Goal: Complete application form

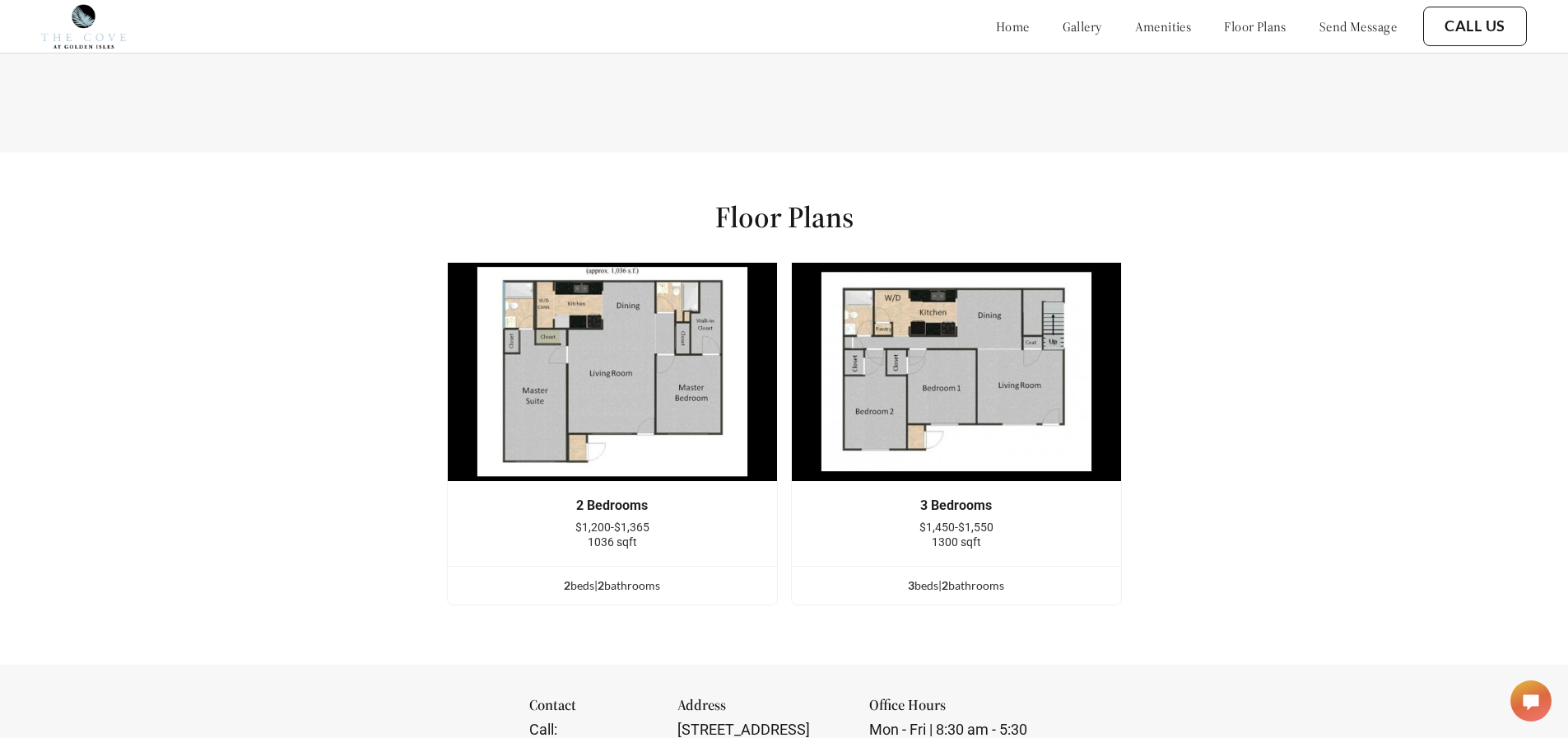
scroll to position [1977, 0]
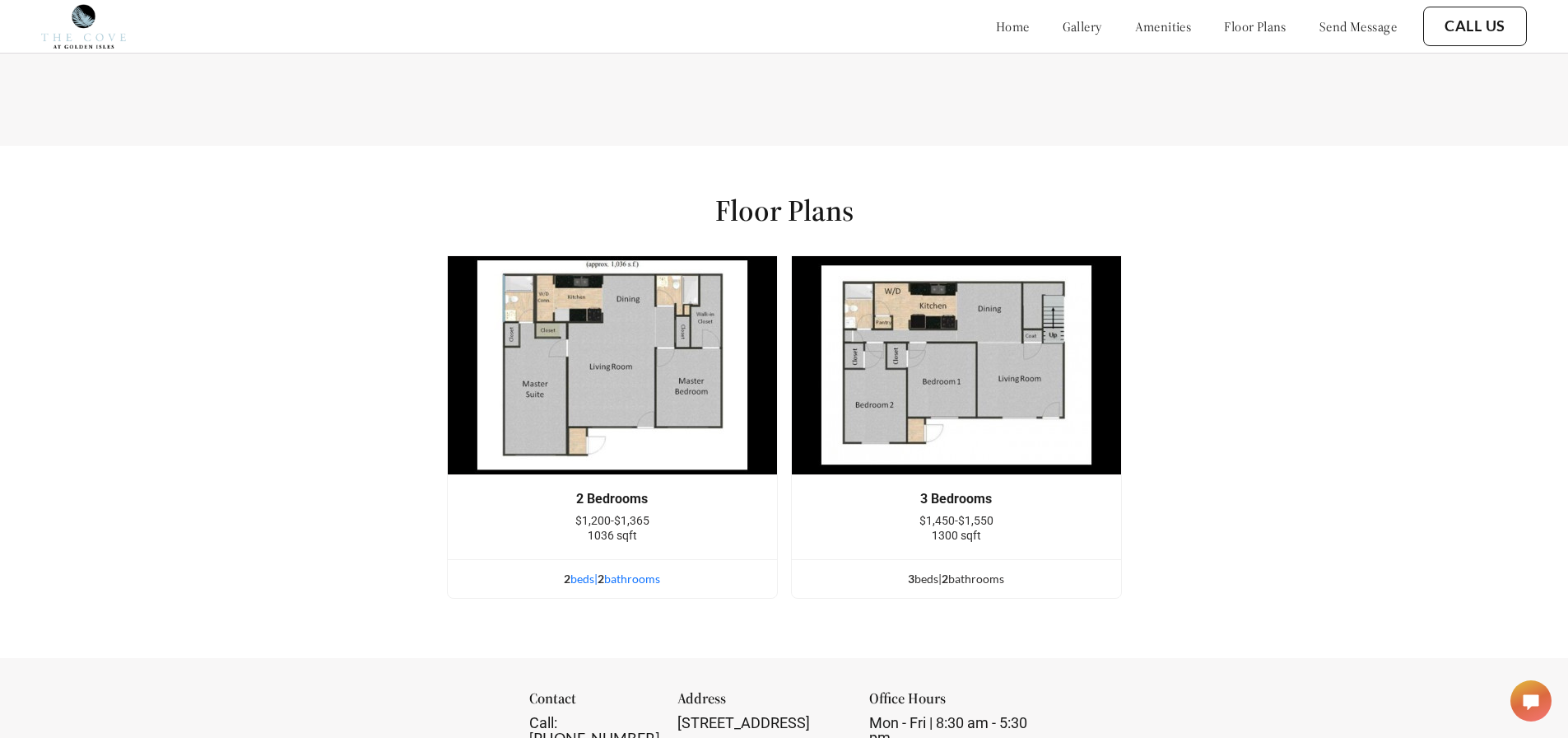
click at [582, 588] on div "2 bed s | 2 bathroom s" at bounding box center [612, 579] width 329 height 19
drag, startPoint x: 517, startPoint y: 585, endPoint x: 503, endPoint y: 583, distance: 14.1
click at [503, 583] on div "2 bed s | 2 bathroom s" at bounding box center [612, 579] width 329 height 19
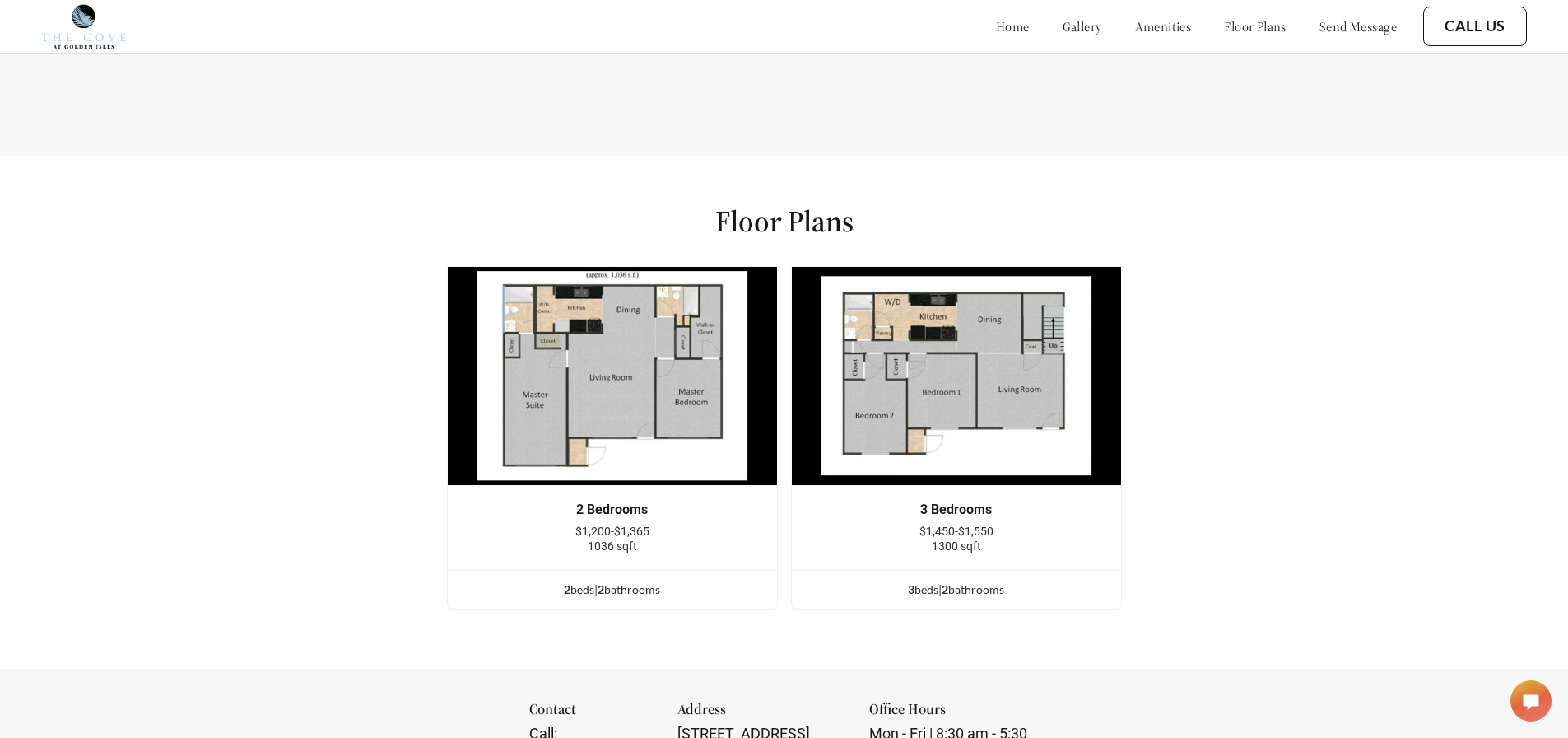
scroll to position [2131, 0]
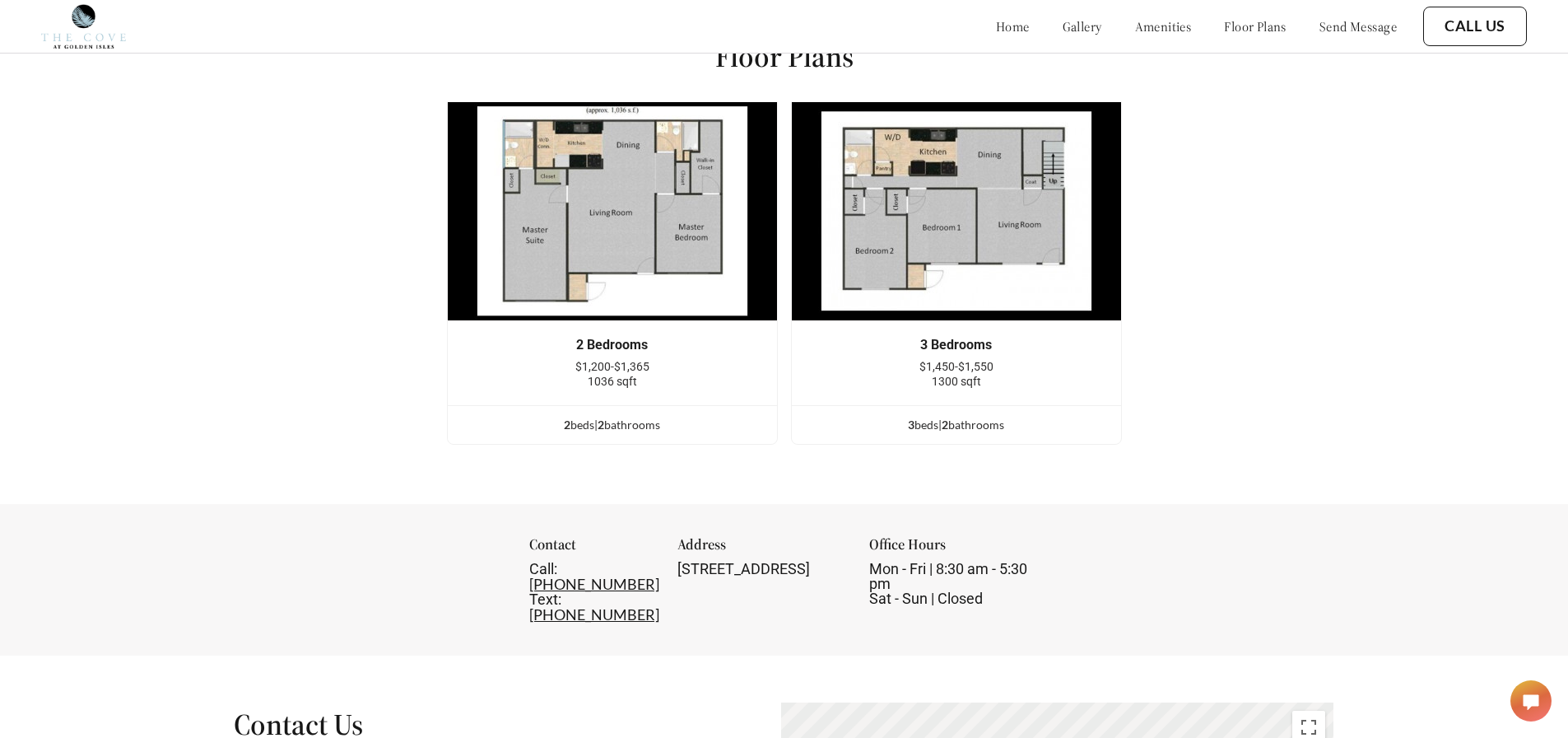
click at [603, 208] on img at bounding box center [612, 210] width 331 height 220
click at [1235, 28] on link "floor plans" at bounding box center [1256, 27] width 63 height 17
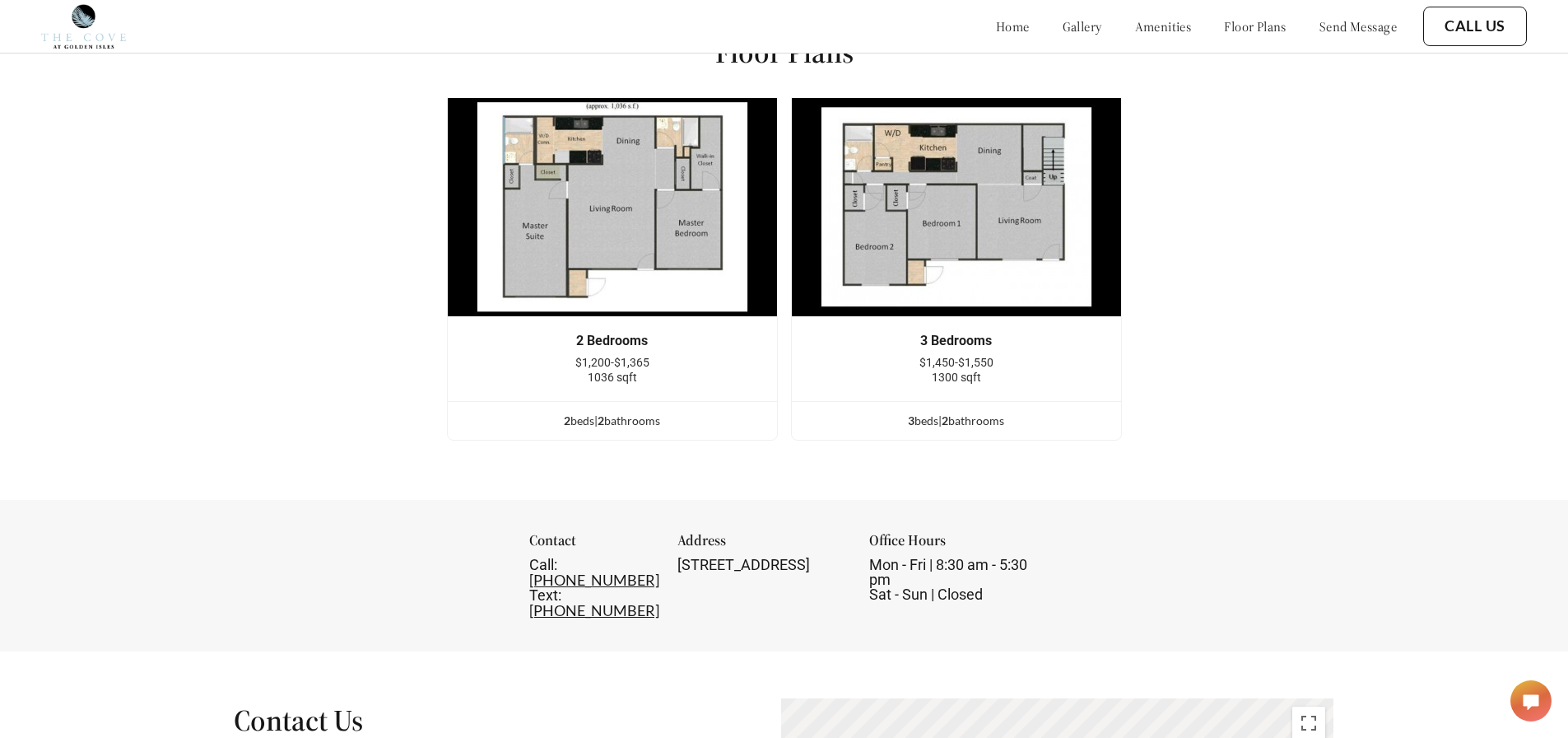
click at [1063, 25] on link "gallery" at bounding box center [1082, 27] width 40 height 17
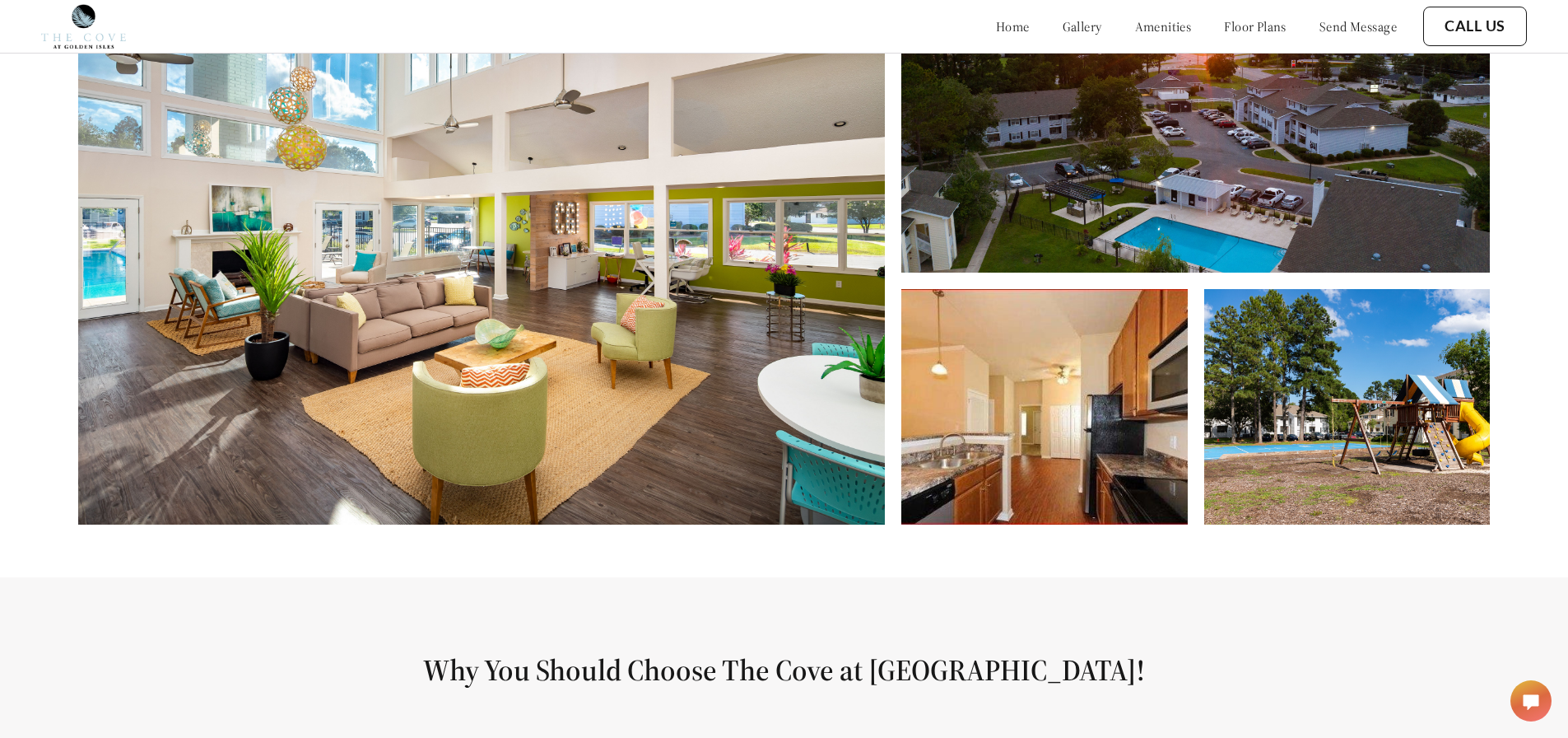
scroll to position [915, 0]
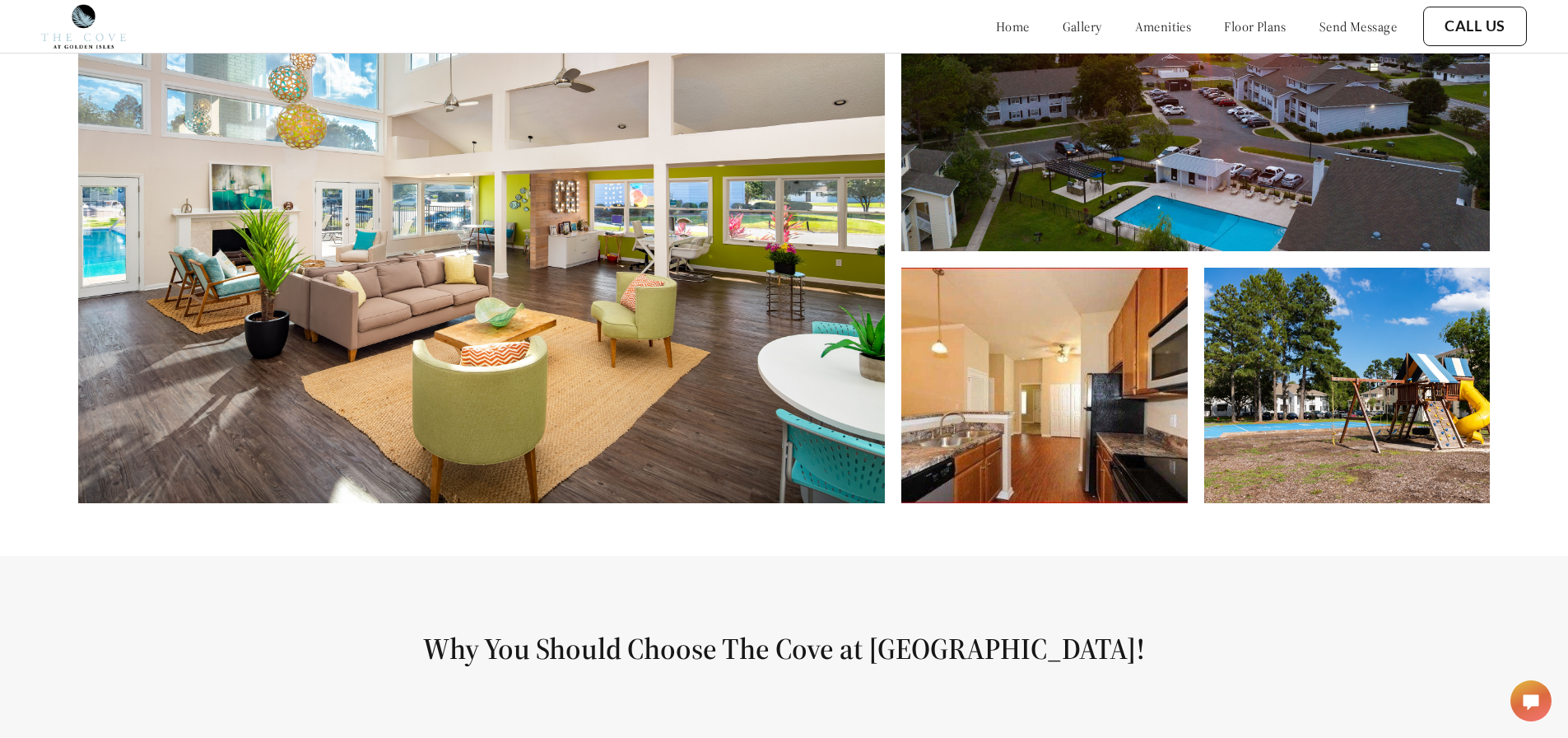
click at [1343, 381] on img at bounding box center [1347, 386] width 285 height 235
click at [1379, 337] on img at bounding box center [1347, 386] width 285 height 235
click at [1378, 337] on img at bounding box center [1347, 386] width 285 height 235
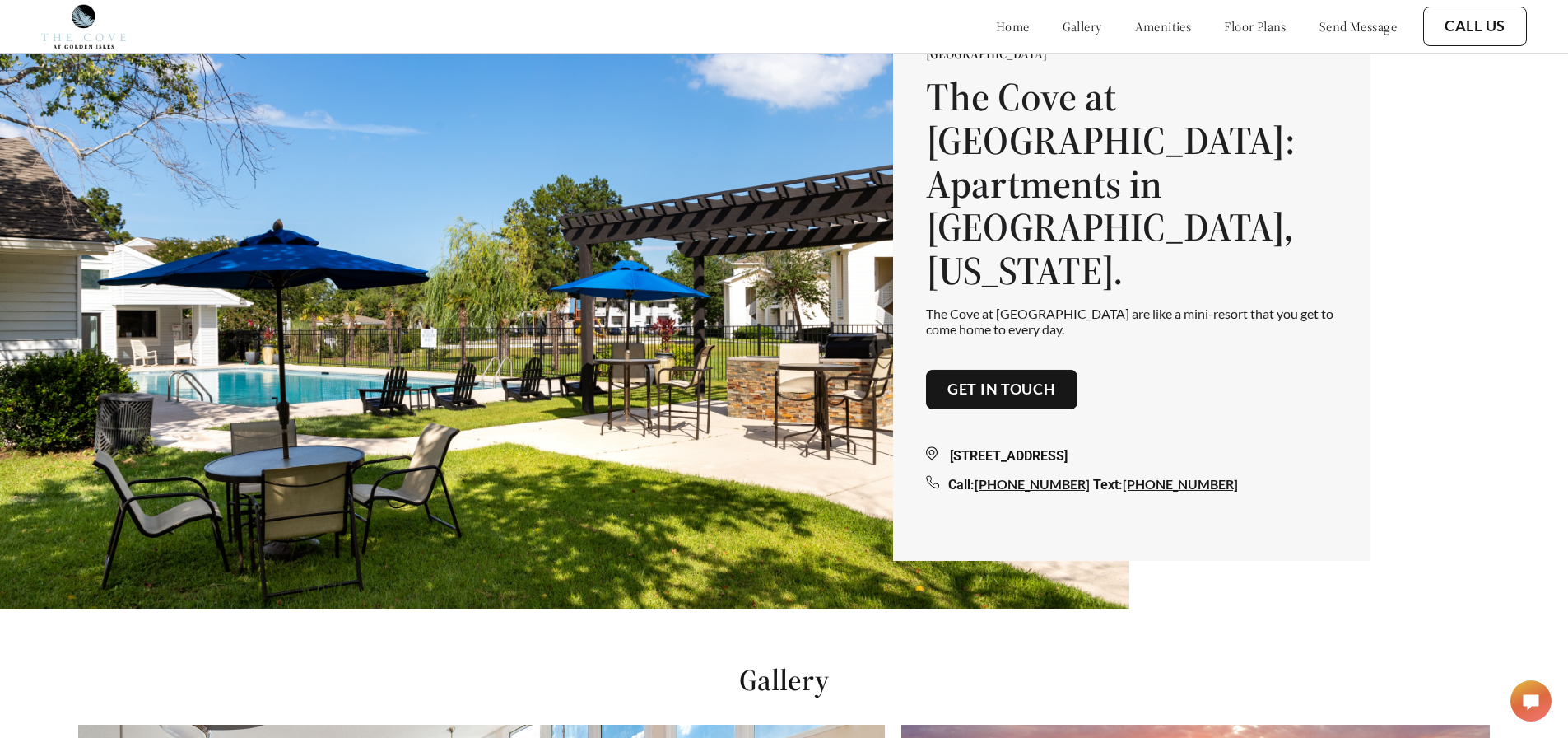
scroll to position [0, 0]
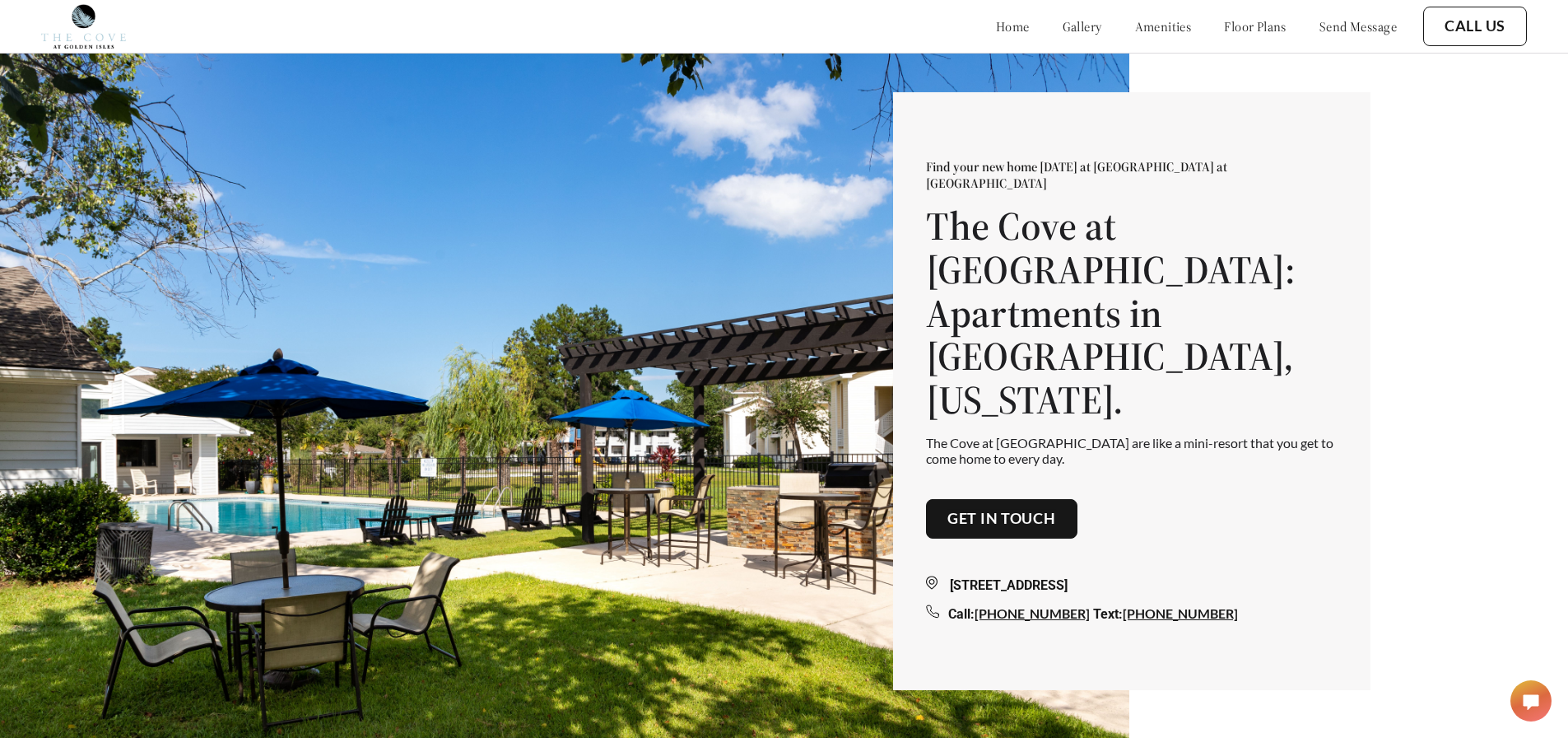
click at [996, 29] on link "home" at bounding box center [1013, 27] width 33 height 17
click at [1063, 21] on link "gallery" at bounding box center [1082, 27] width 40 height 17
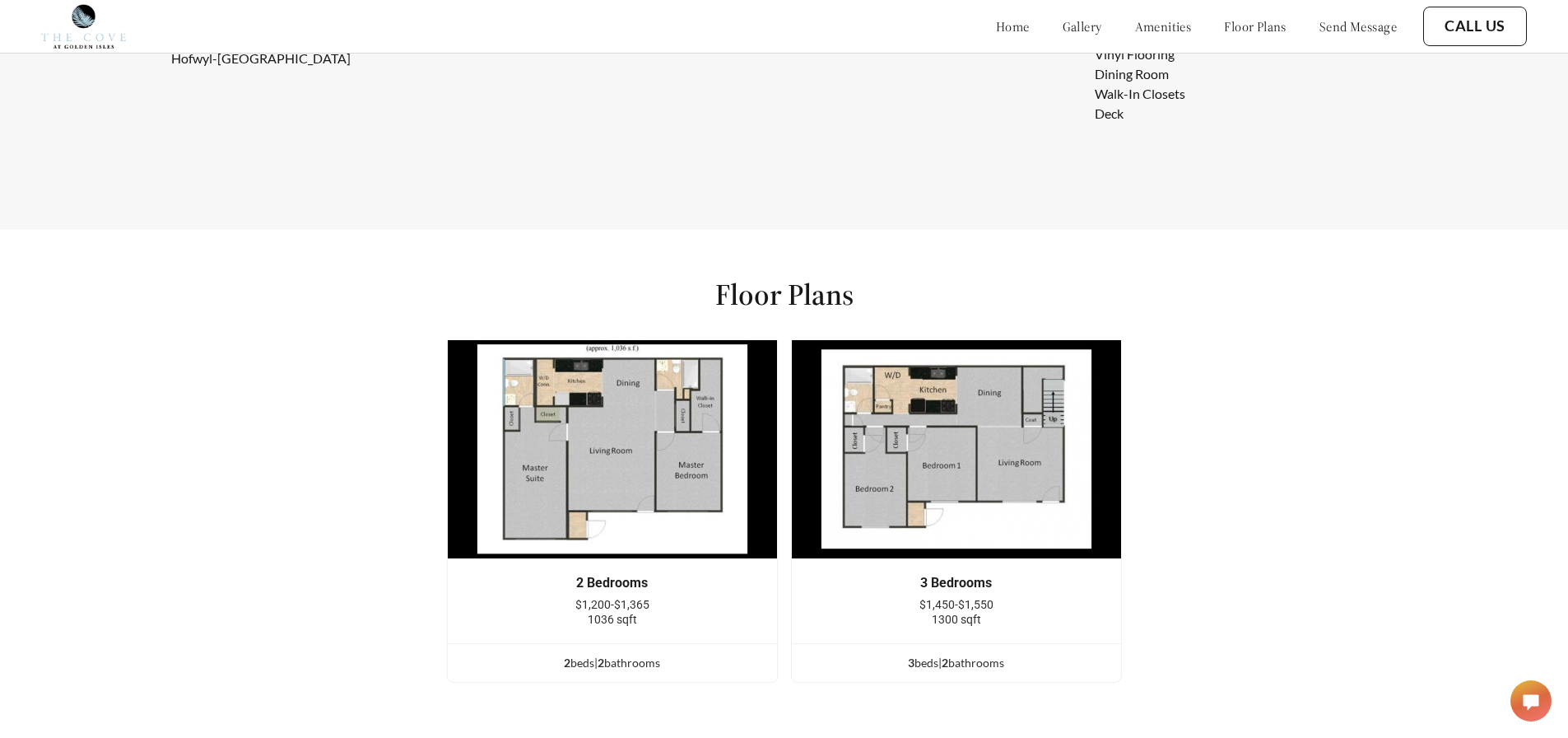
scroll to position [2068, 0]
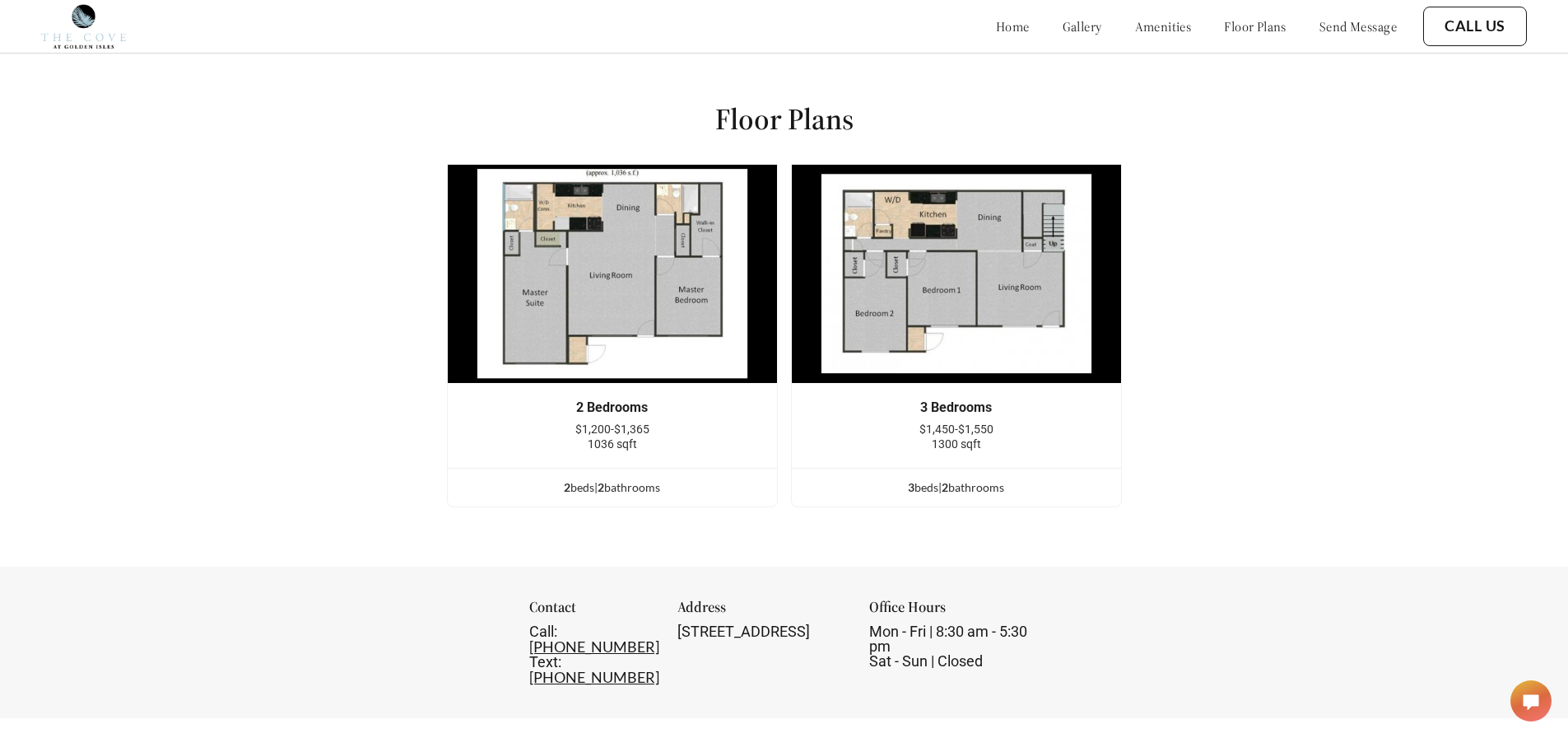
click at [599, 284] on img at bounding box center [612, 274] width 331 height 220
click at [608, 284] on img at bounding box center [612, 274] width 331 height 220
click at [611, 285] on img at bounding box center [612, 274] width 331 height 220
click at [611, 286] on img at bounding box center [612, 274] width 331 height 220
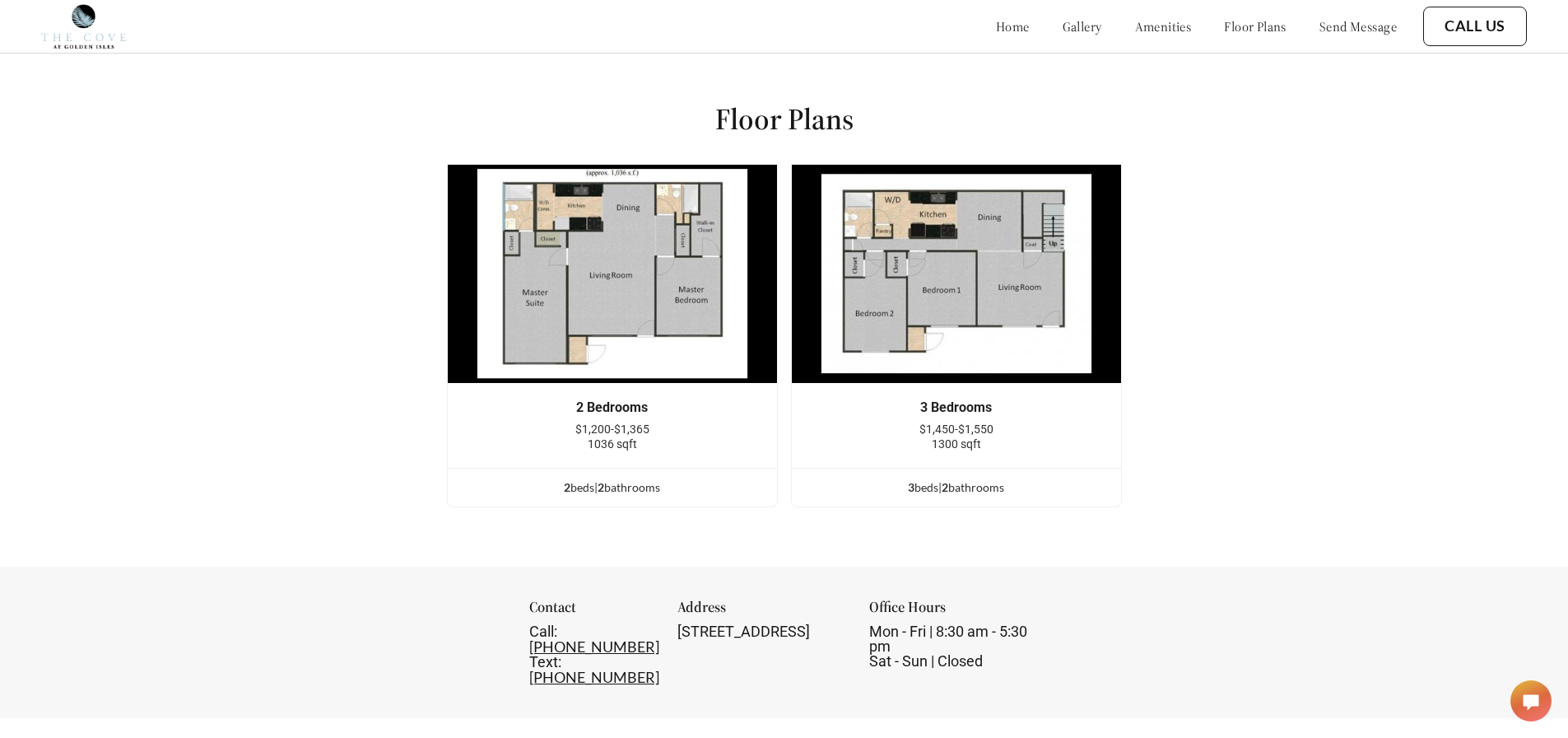
click at [609, 285] on img at bounding box center [612, 274] width 331 height 220
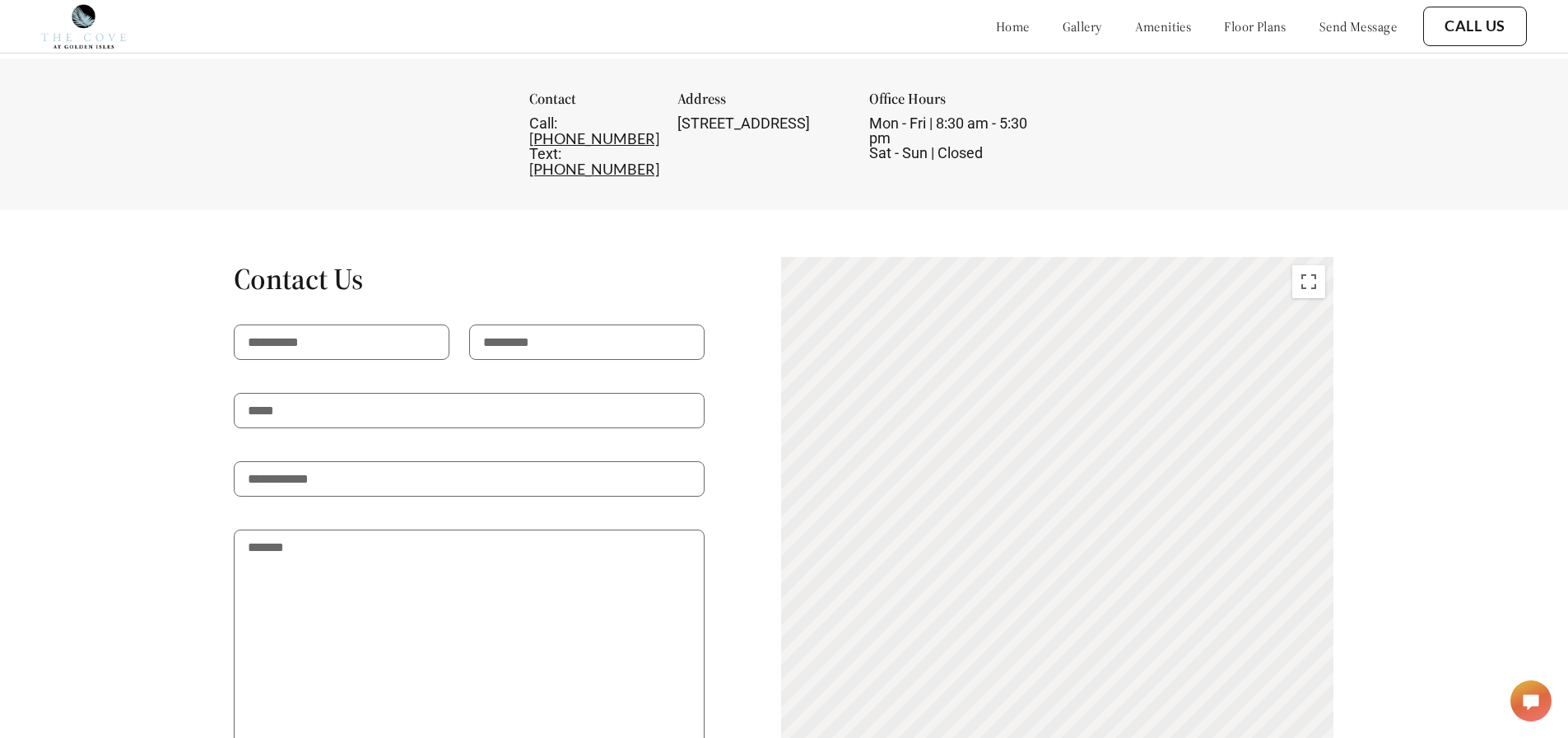
scroll to position [2790, 0]
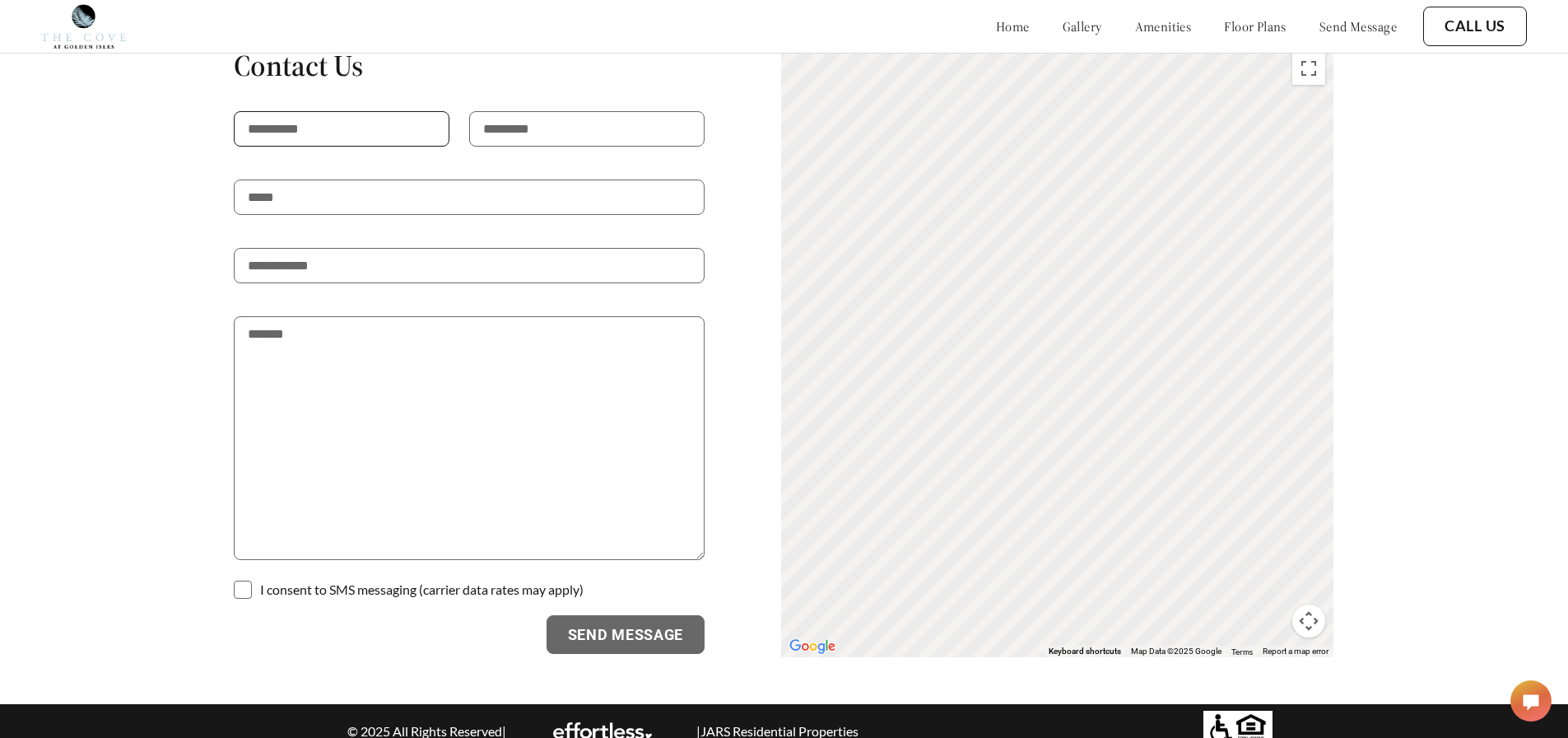
click at [364, 111] on input "text" at bounding box center [341, 129] width 216 height 35
type input "*******"
type input "*****"
type input "**********"
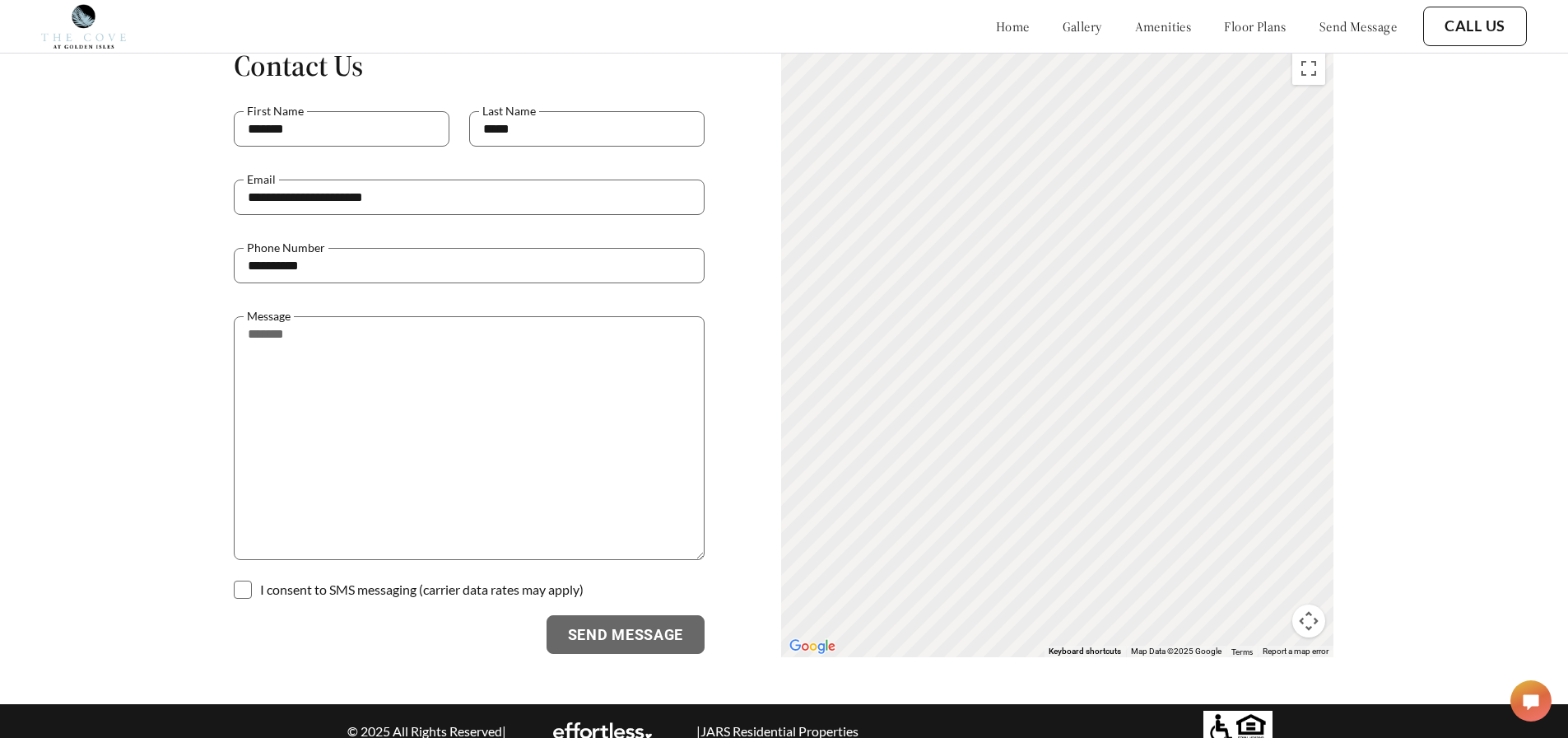
click at [244, 580] on span at bounding box center [243, 590] width 19 height 19
click at [392, 344] on textarea at bounding box center [469, 438] width 471 height 244
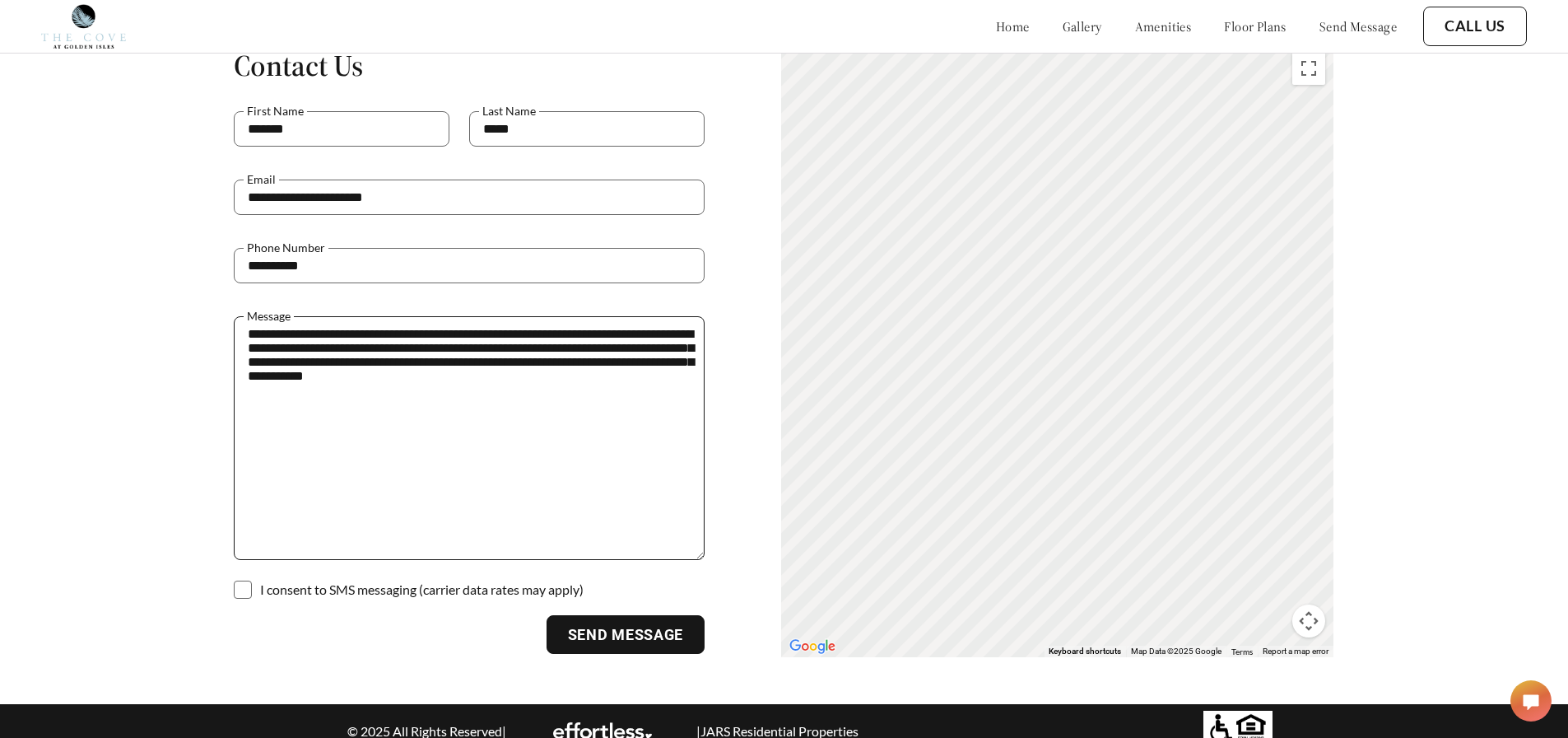
drag, startPoint x: 513, startPoint y: 344, endPoint x: 517, endPoint y: 354, distance: 10.8
click at [515, 350] on textarea "**********" at bounding box center [469, 438] width 471 height 244
click at [537, 376] on textarea "**********" at bounding box center [469, 438] width 471 height 244
drag, startPoint x: 525, startPoint y: 371, endPoint x: 250, endPoint y: 324, distance: 279.0
click at [250, 324] on textarea "**********" at bounding box center [469, 438] width 471 height 244
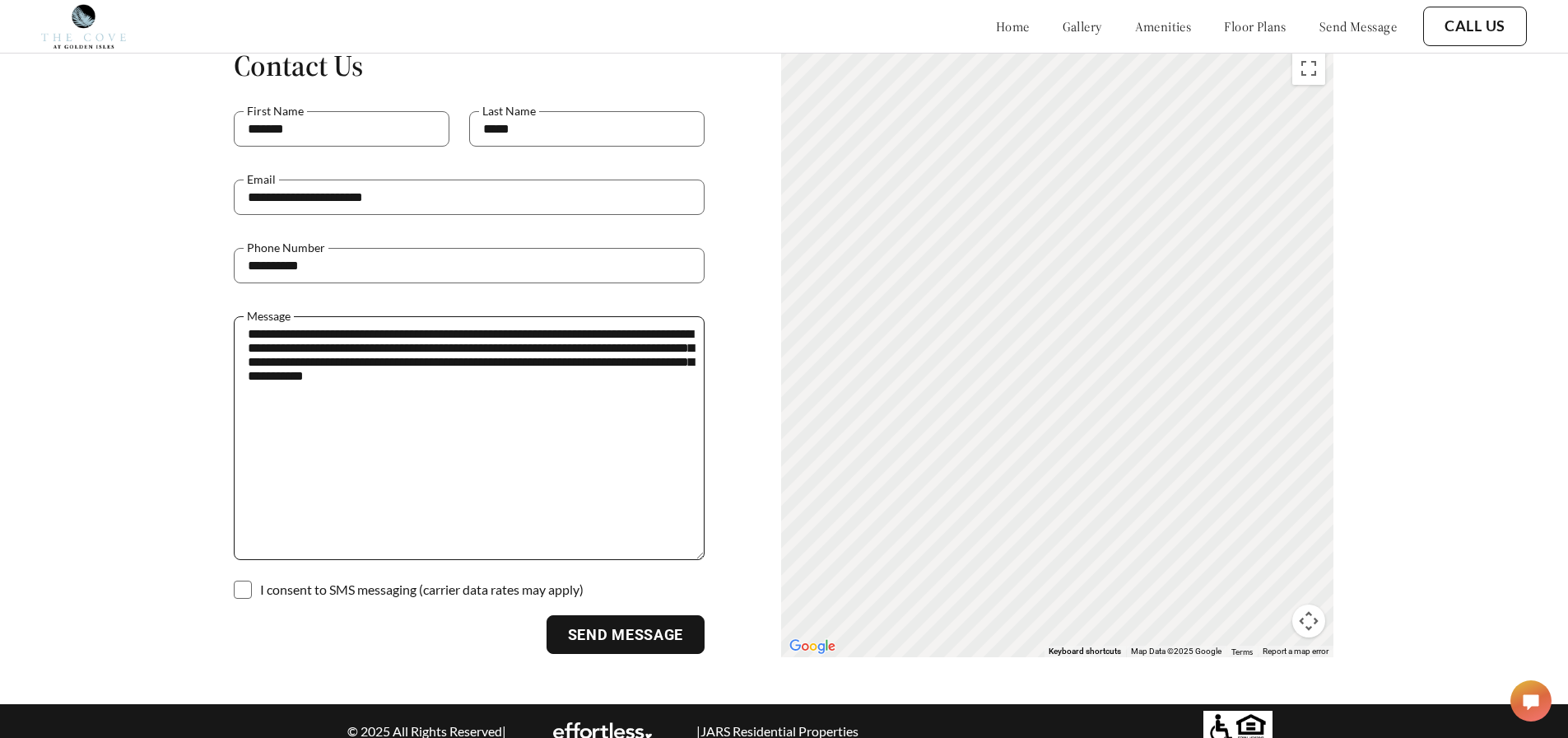
type textarea "**********"
click at [646, 616] on button "Send Message" at bounding box center [626, 635] width 158 height 40
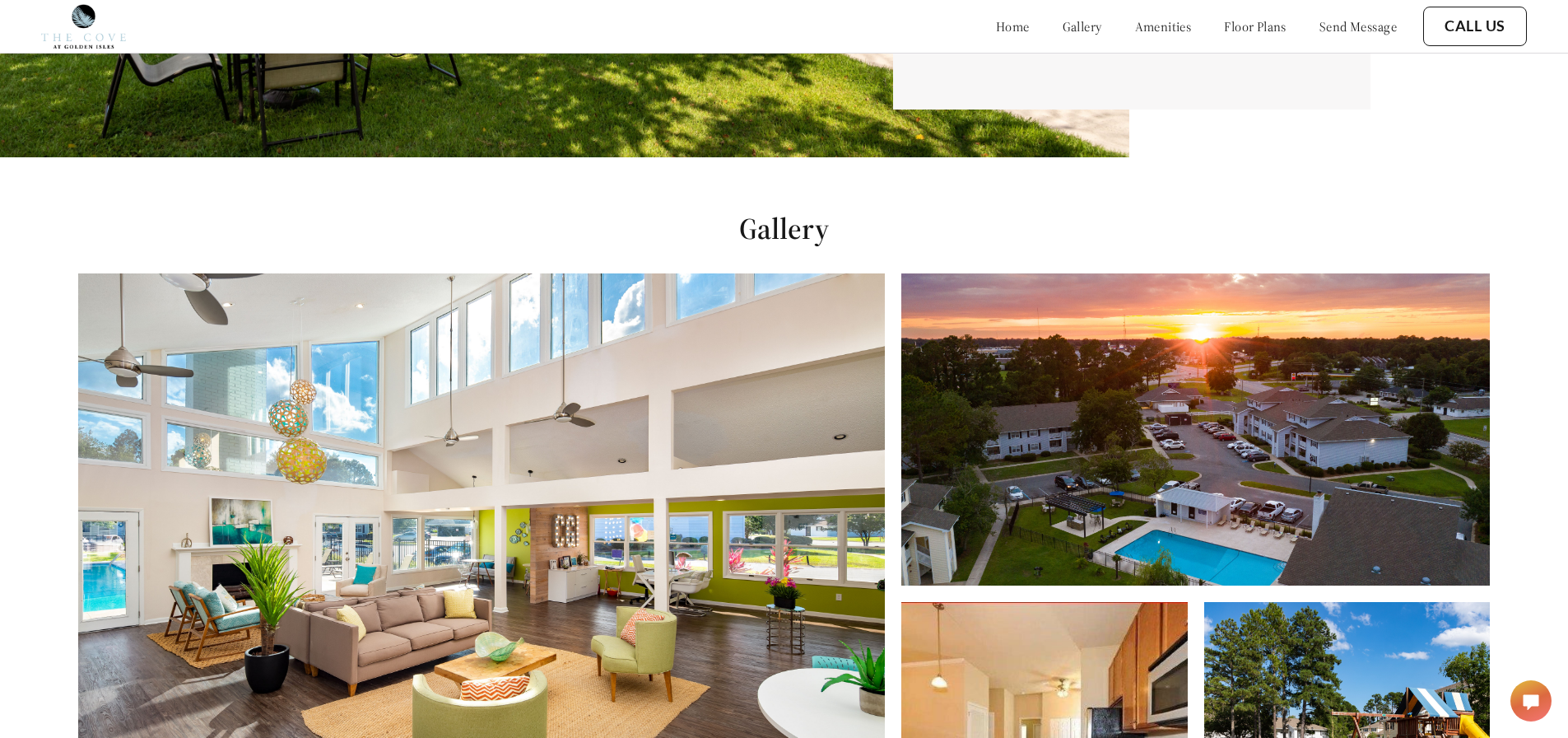
scroll to position [0, 0]
